Goal: Information Seeking & Learning: Stay updated

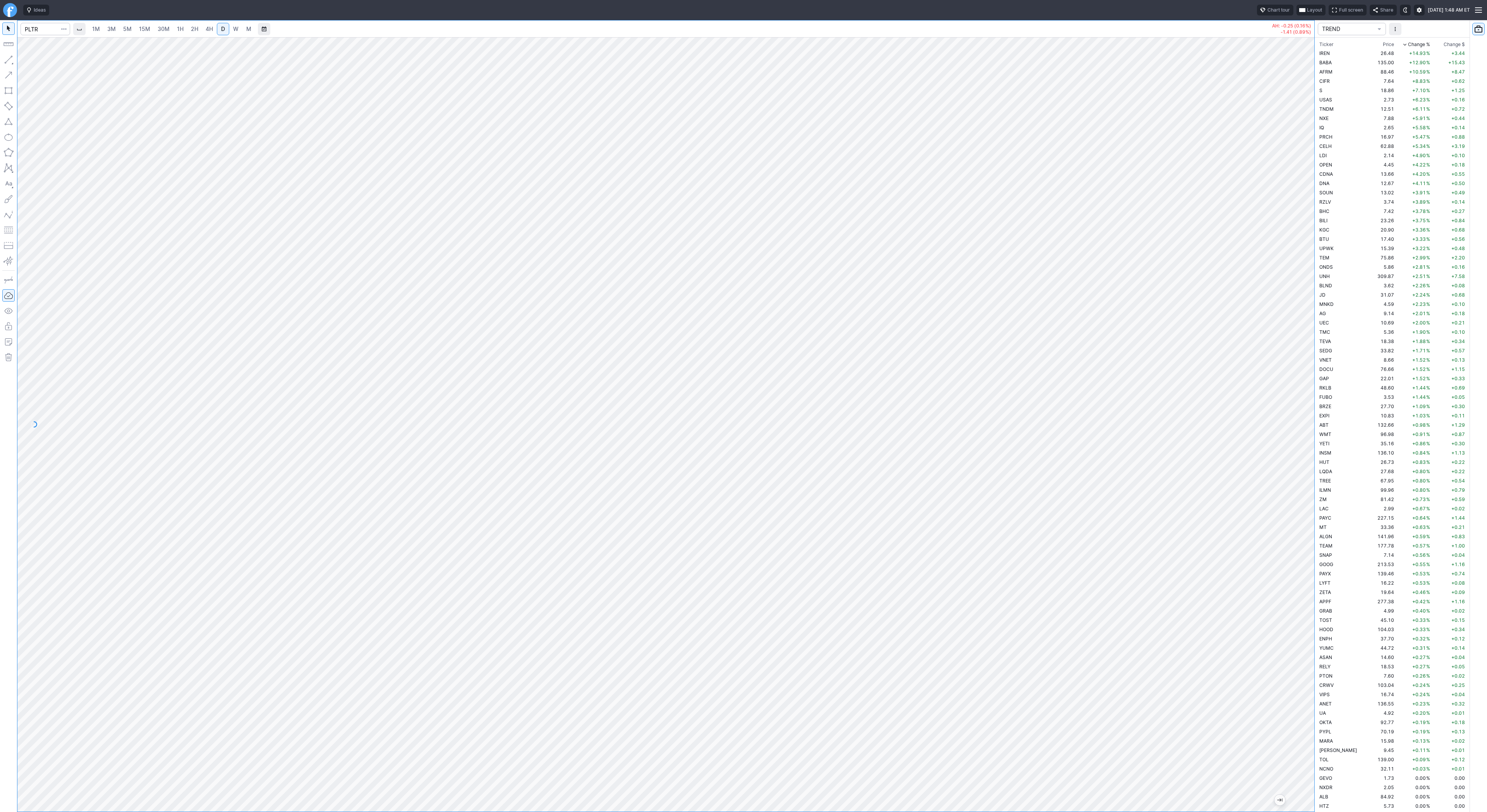
scroll to position [855, 0]
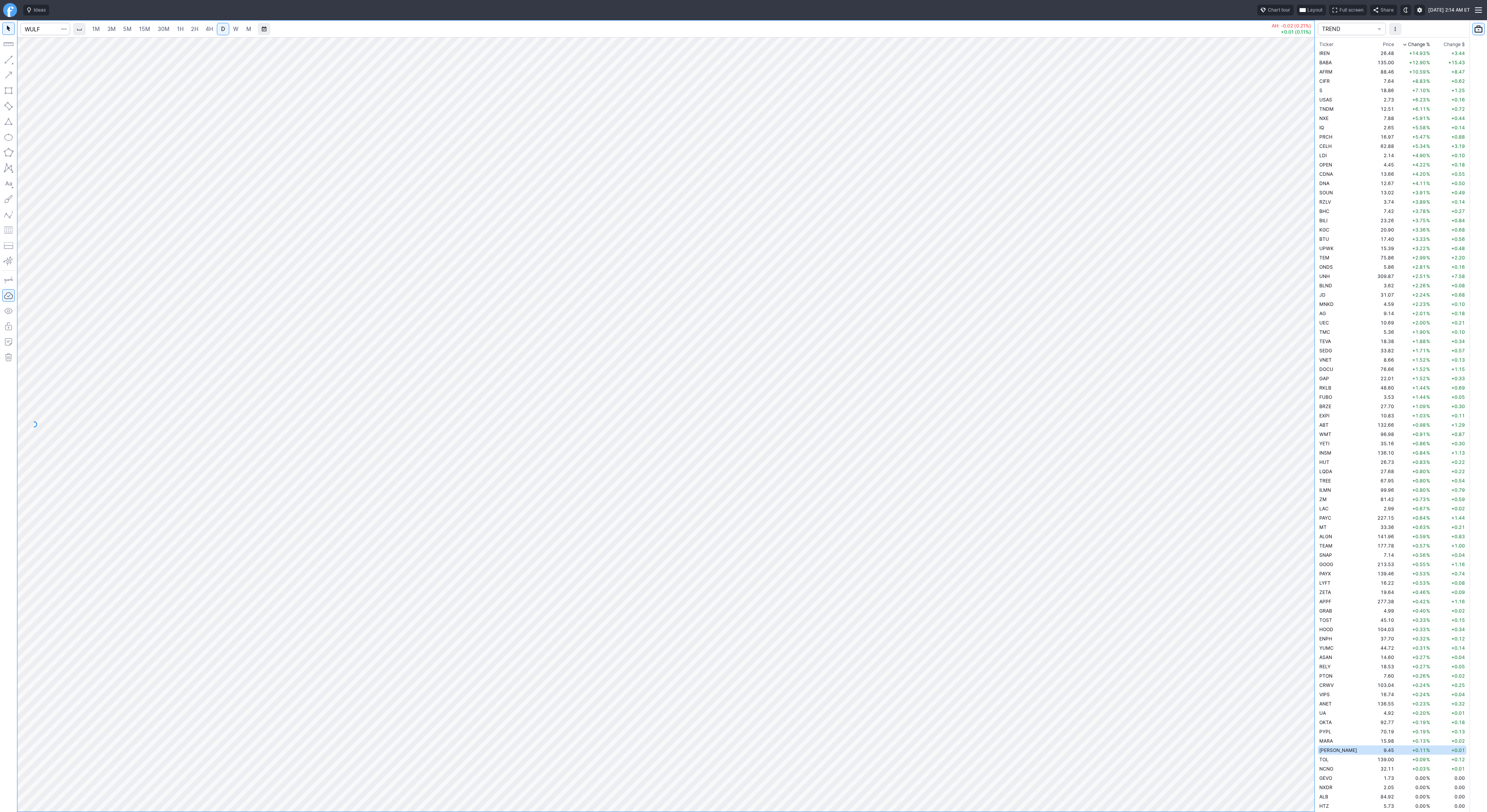
scroll to position [325, 0]
